Goal: Navigation & Orientation: Find specific page/section

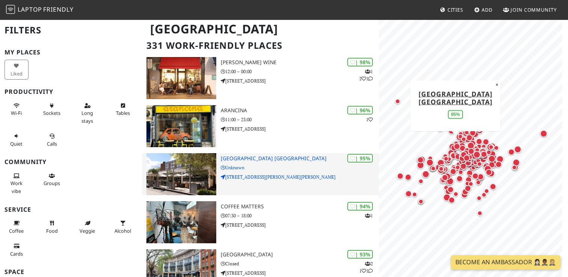
scroll to position [33, 0]
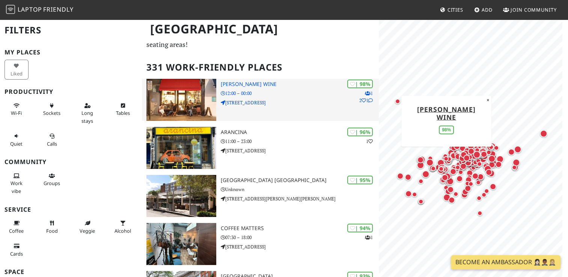
click at [269, 90] on p "12:00 – 00:00" at bounding box center [300, 93] width 158 height 7
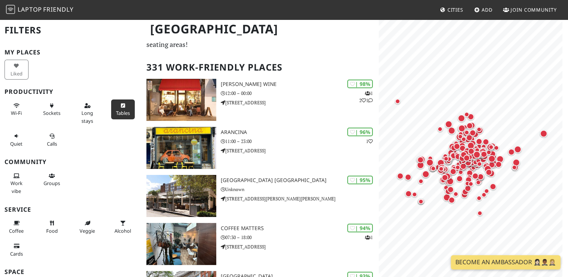
scroll to position [0, 0]
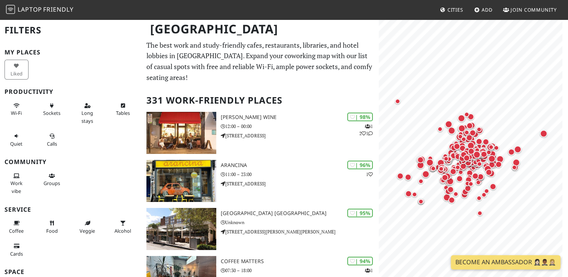
click at [41, 11] on span "Laptop" at bounding box center [30, 9] width 24 height 8
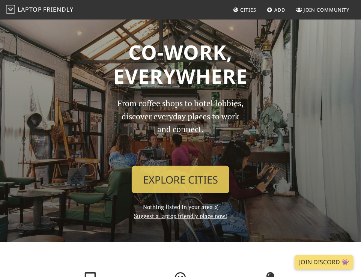
click at [54, 11] on span "Friendly" at bounding box center [58, 9] width 30 height 8
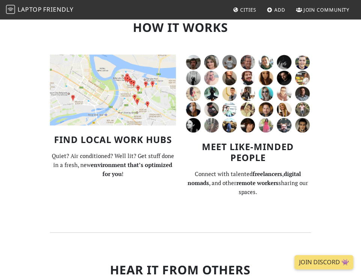
scroll to position [494, 0]
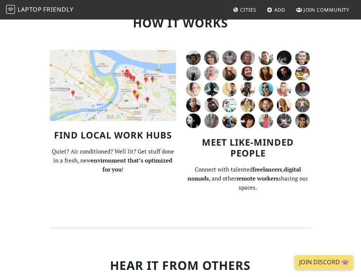
click at [254, 77] on img at bounding box center [248, 89] width 126 height 78
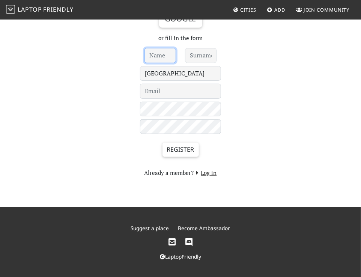
scroll to position [78, 0]
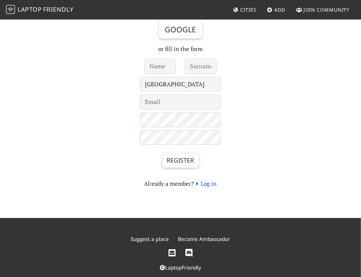
click at [216, 184] on link "Log in" at bounding box center [205, 184] width 23 height 8
